Goal: Transaction & Acquisition: Purchase product/service

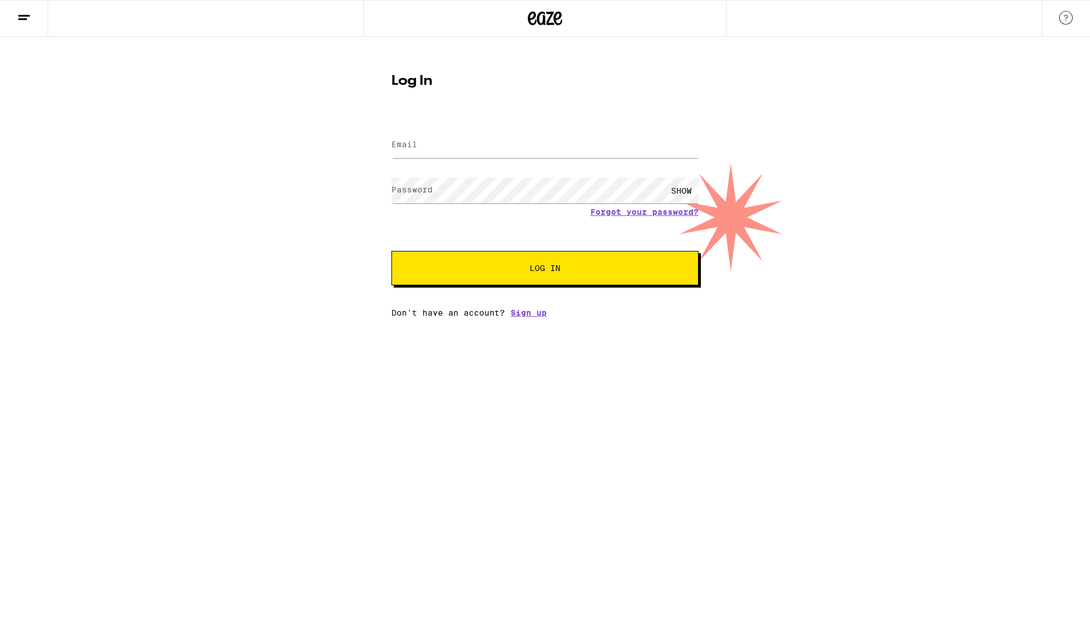
click at [426, 144] on input "Email" at bounding box center [544, 145] width 307 height 26
click at [0, 317] on com-1password-button at bounding box center [0, 317] width 0 height 0
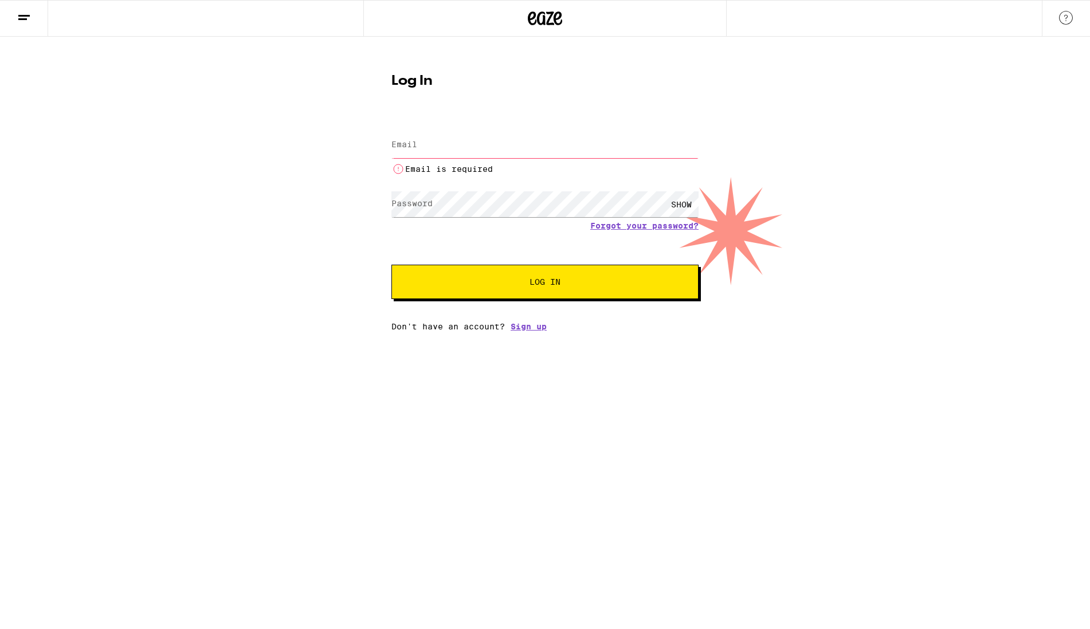
type input "[EMAIL_ADDRESS][DOMAIN_NAME]"
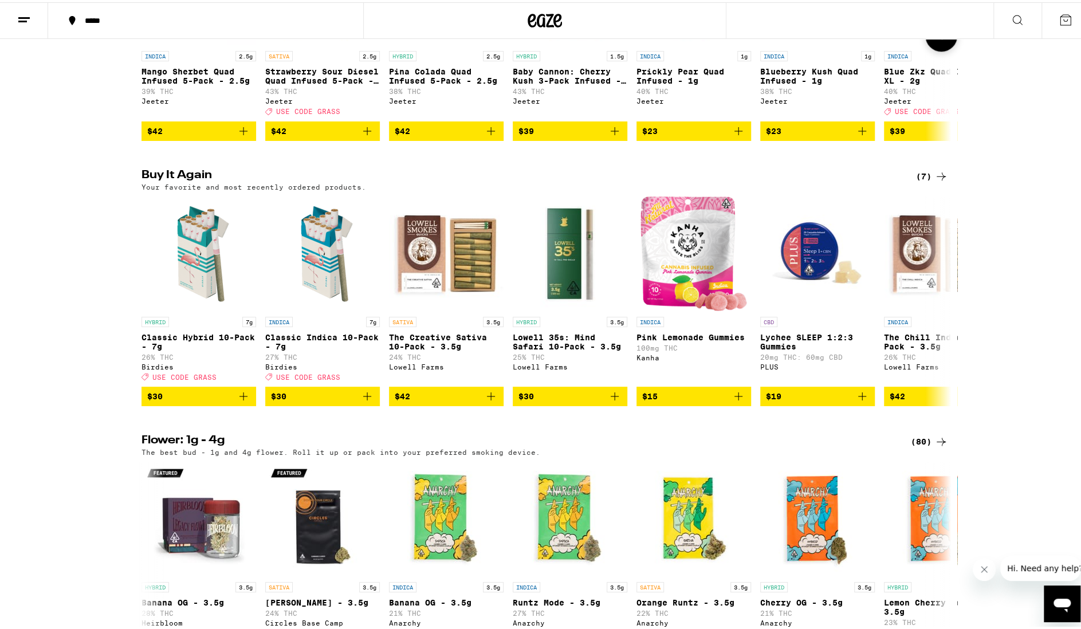
scroll to position [802, 0]
